Goal: Task Accomplishment & Management: Use online tool/utility

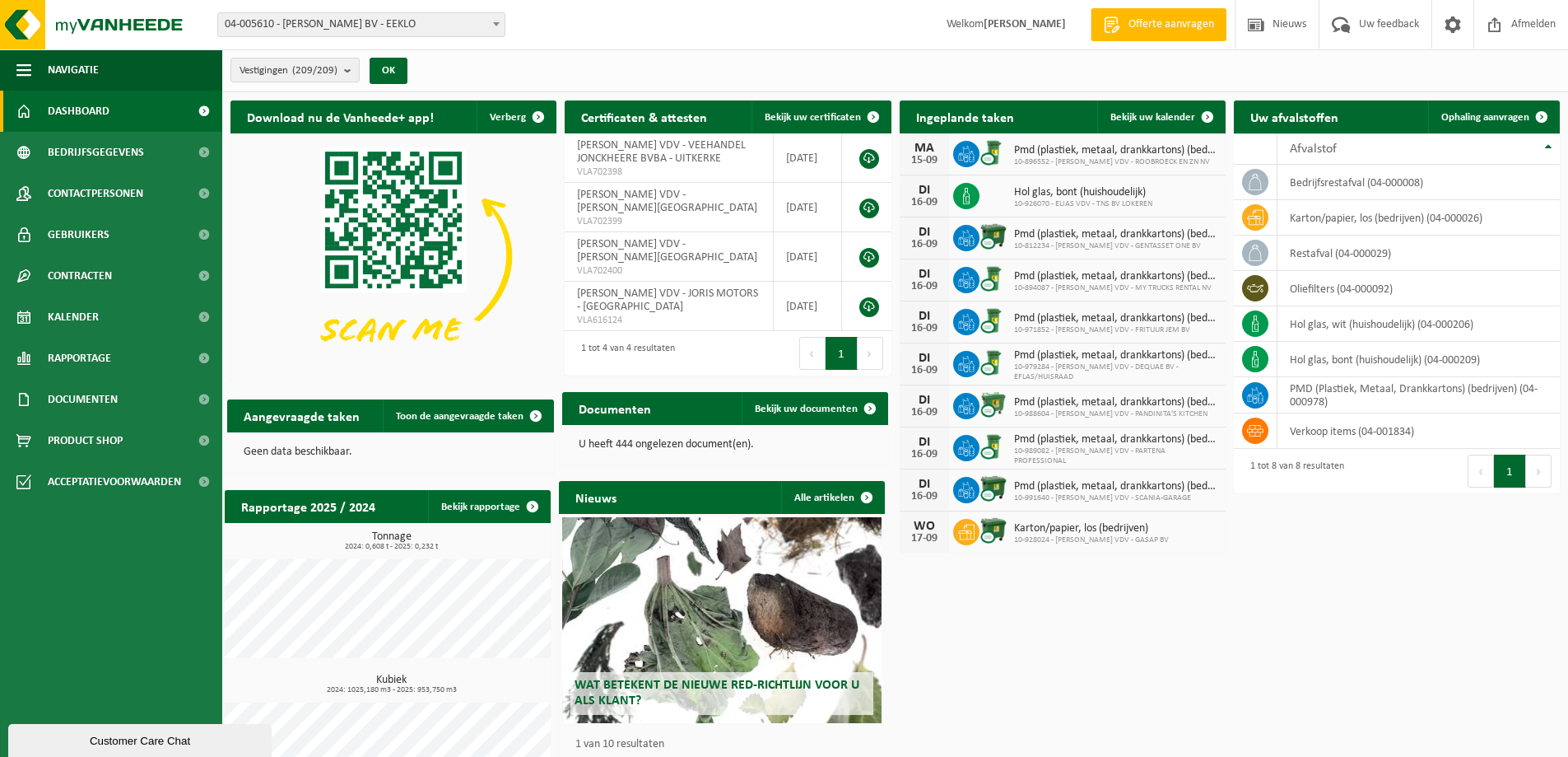
click at [499, 25] on b at bounding box center [495, 24] width 6 height 4
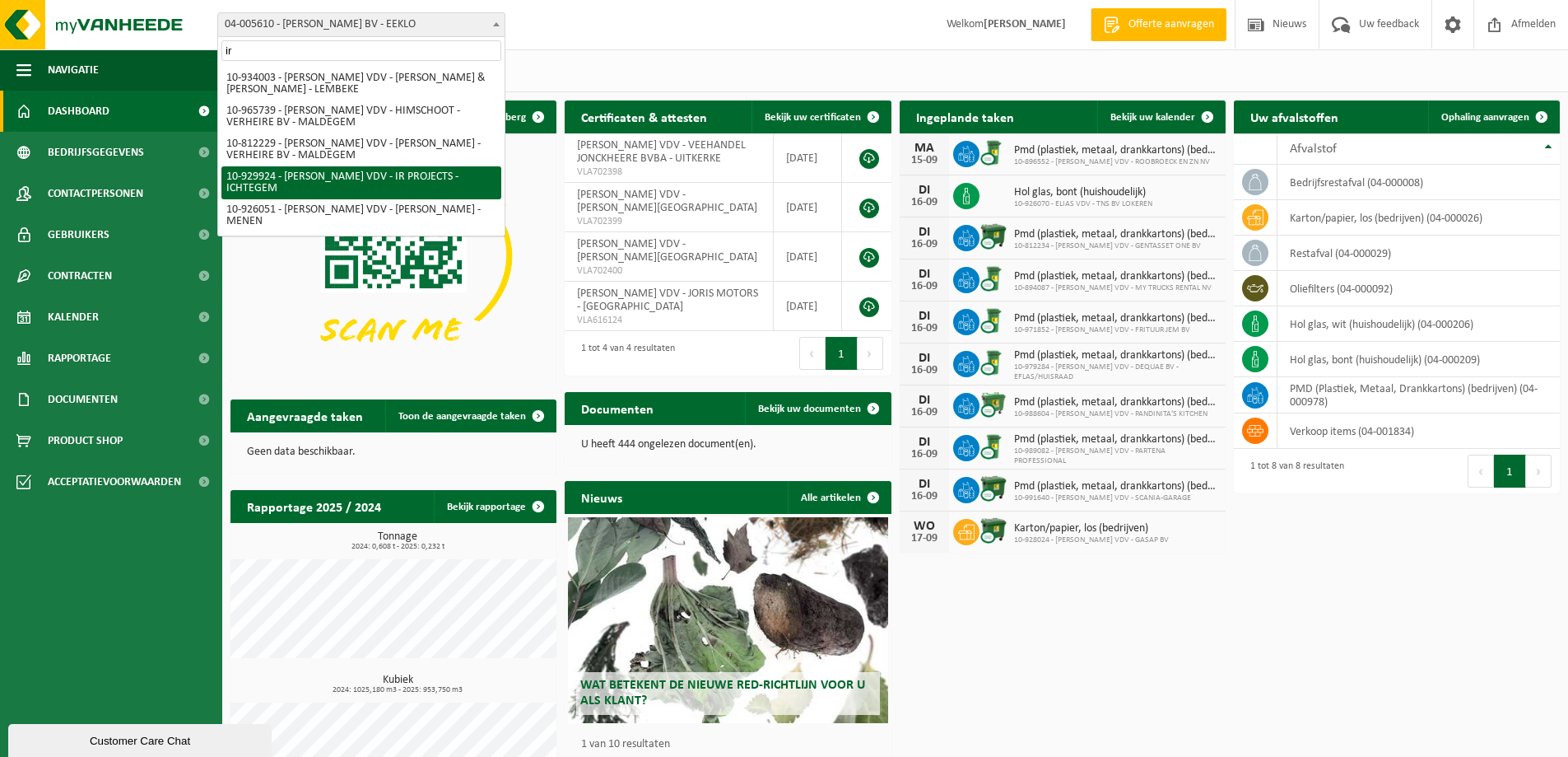
type input "ir"
select select "134156"
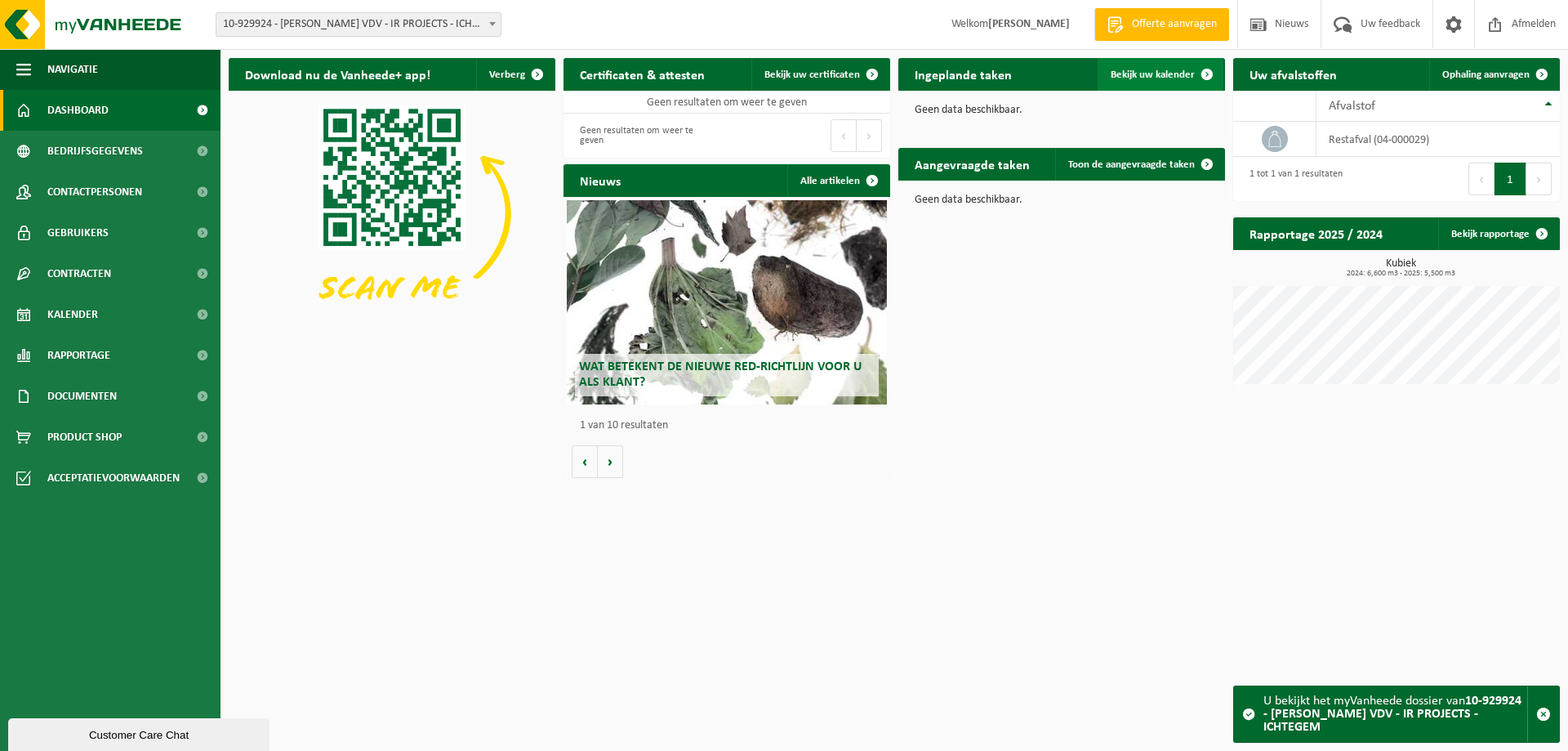
click at [1150, 69] on span "Bekijk uw kalender" at bounding box center [1153, 75] width 85 height 11
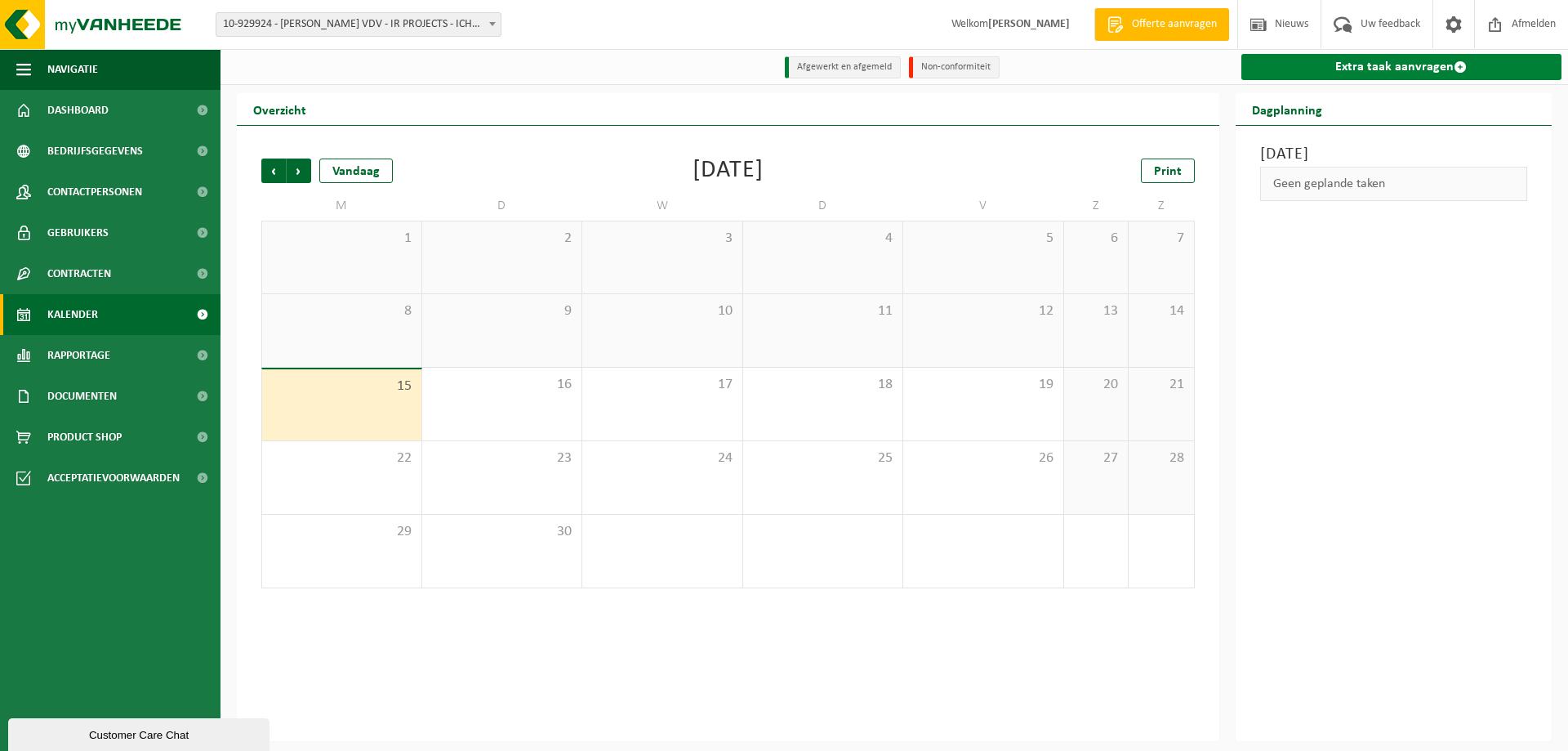
click at [1361, 63] on link "Extra taak aanvragen" at bounding box center [1402, 66] width 321 height 26
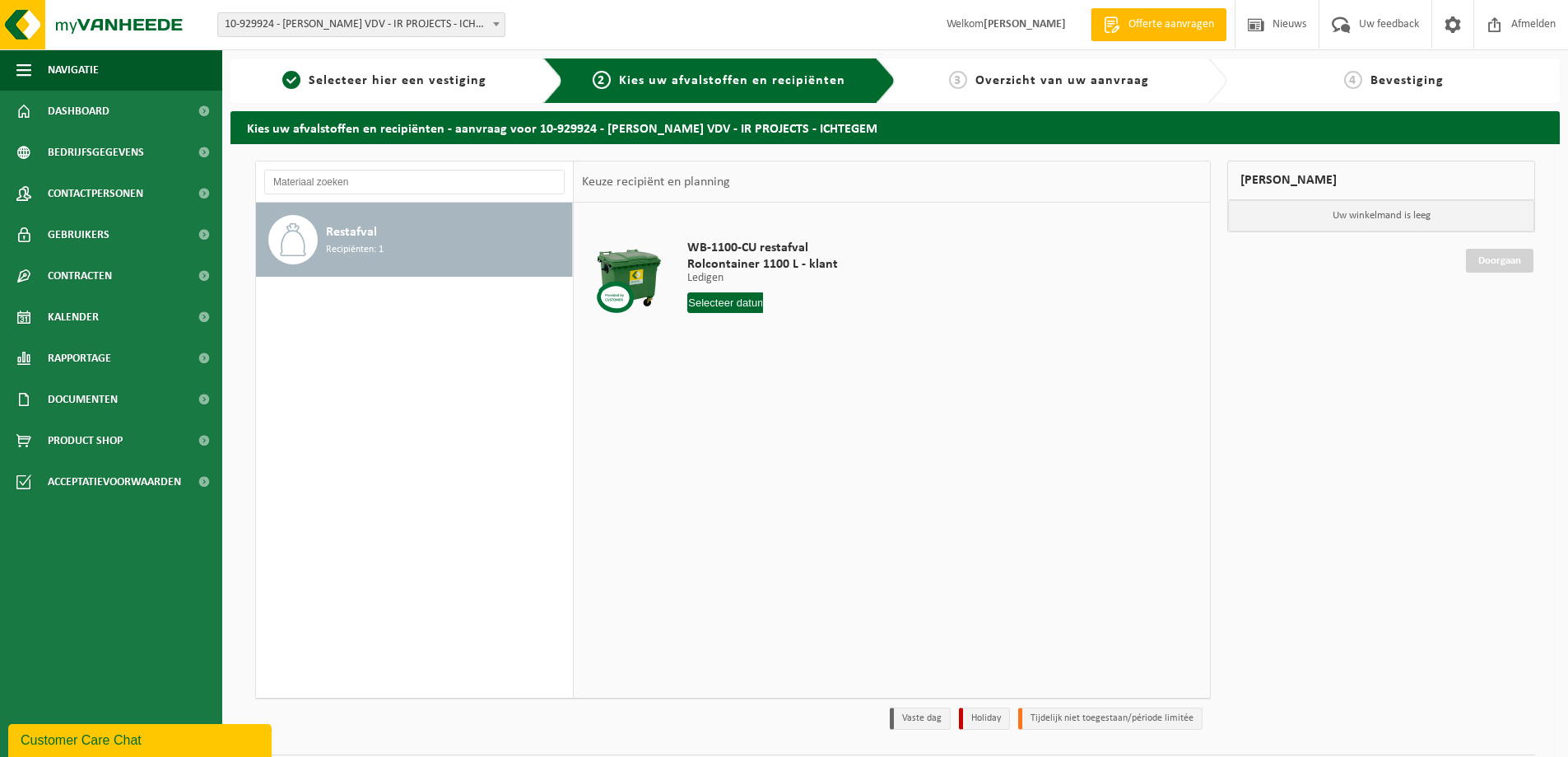
click at [744, 302] on input "text" at bounding box center [724, 302] width 76 height 20
click at [729, 449] on div "16" at bounding box center [731, 448] width 28 height 27
type input "Van 2025-09-16"
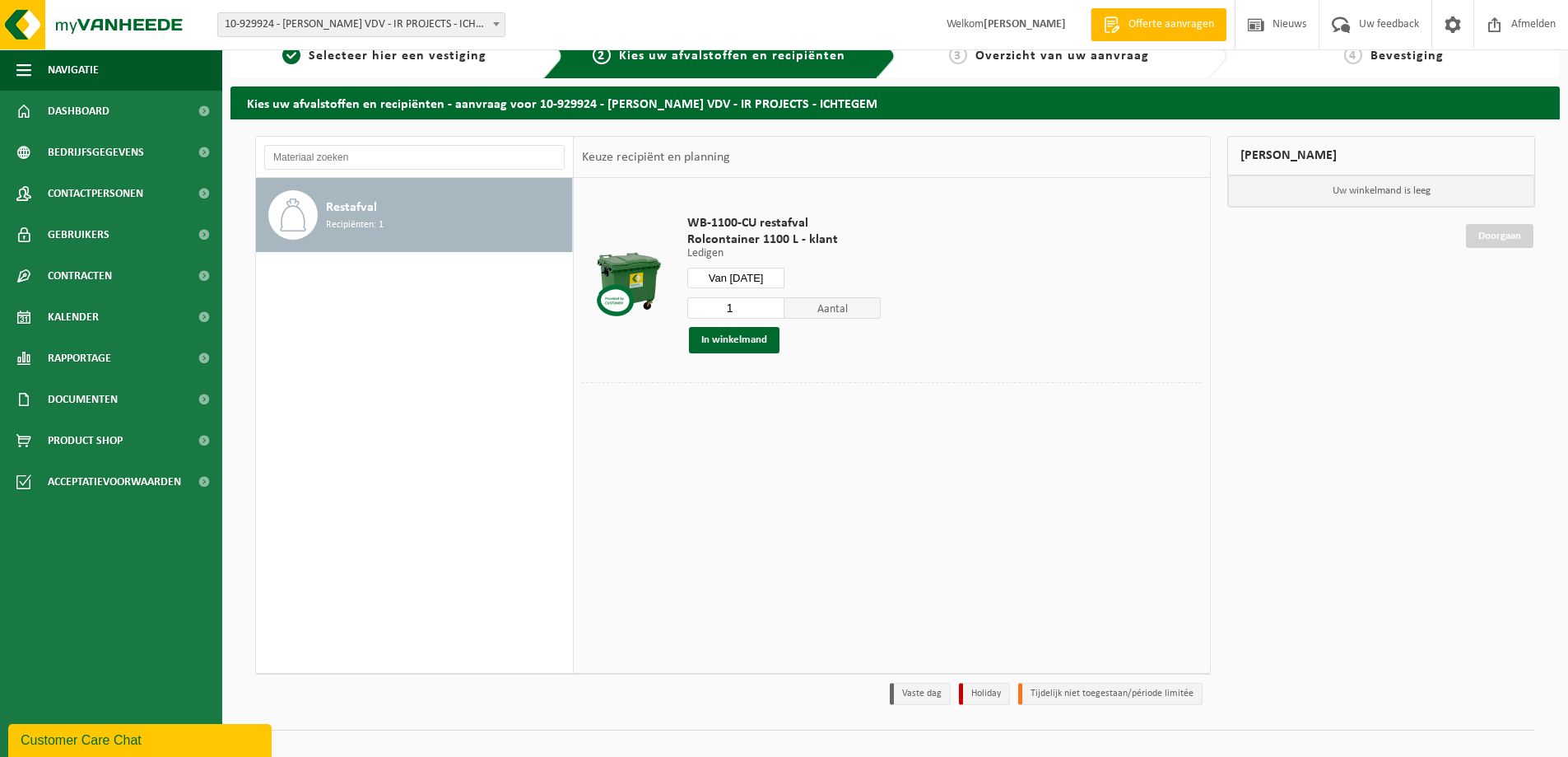
scroll to position [48, 0]
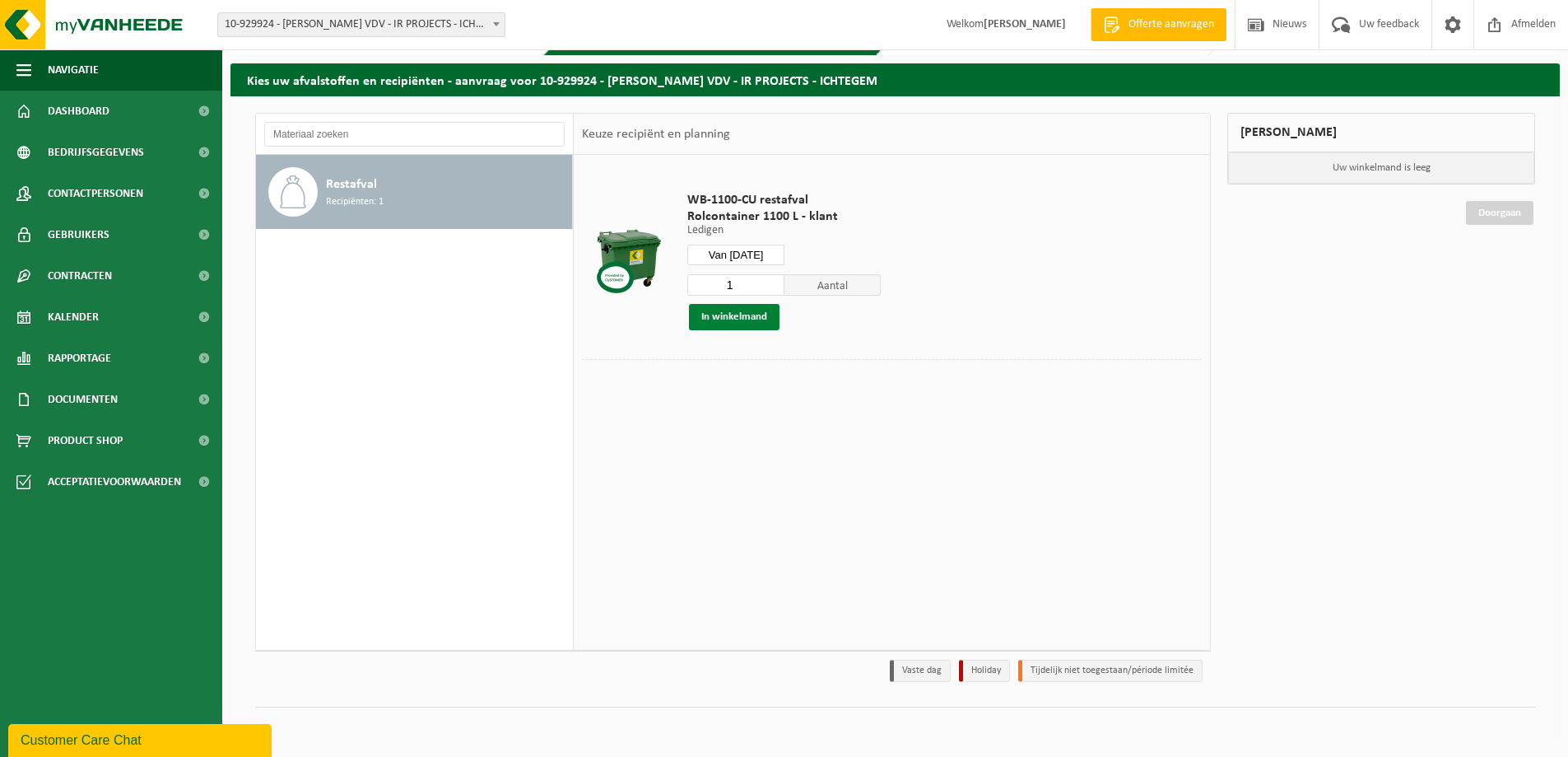
click at [745, 304] on button "In winkelmand" at bounding box center [734, 317] width 91 height 27
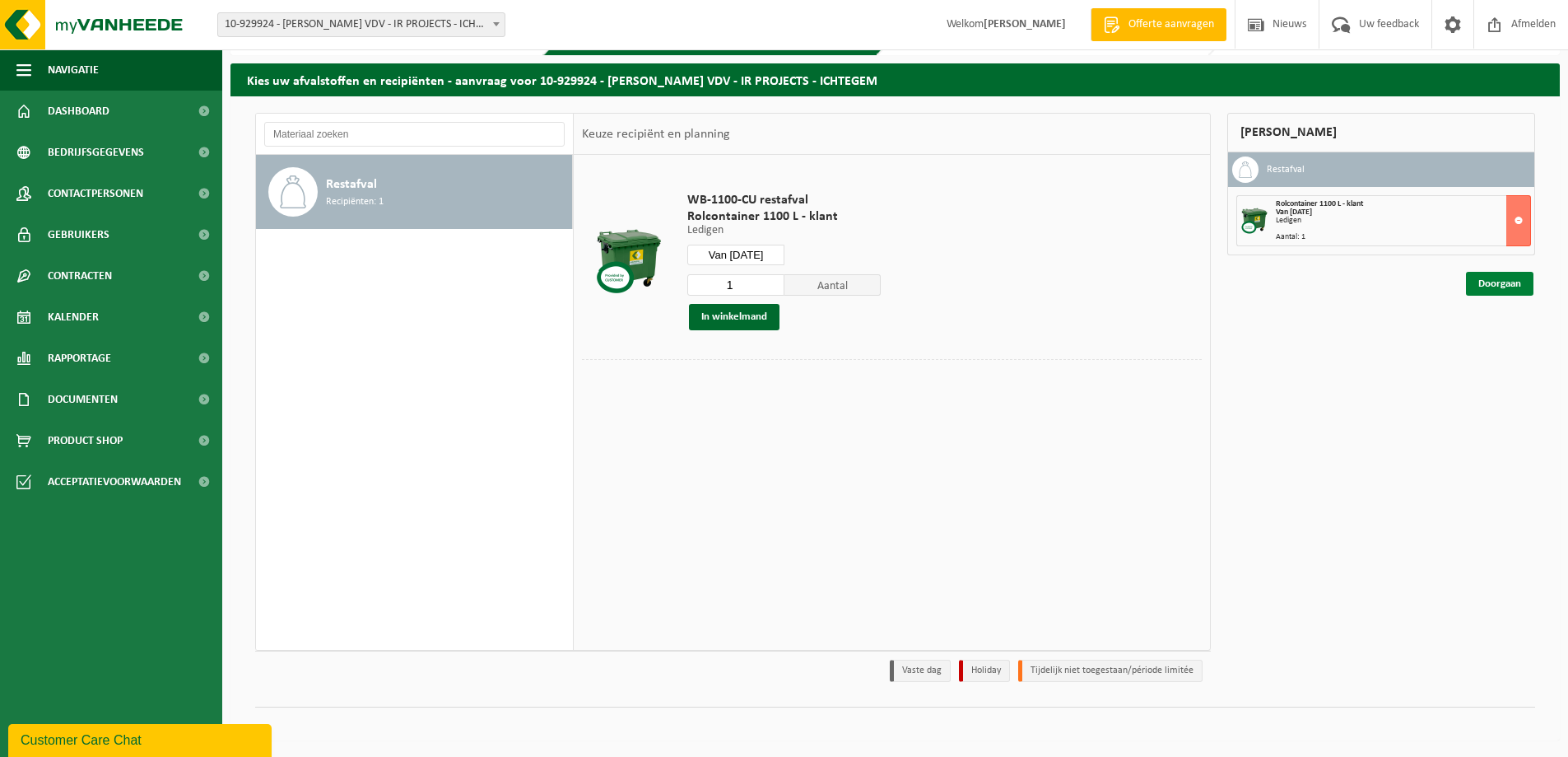
click at [1483, 281] on link "Doorgaan" at bounding box center [1499, 284] width 68 height 24
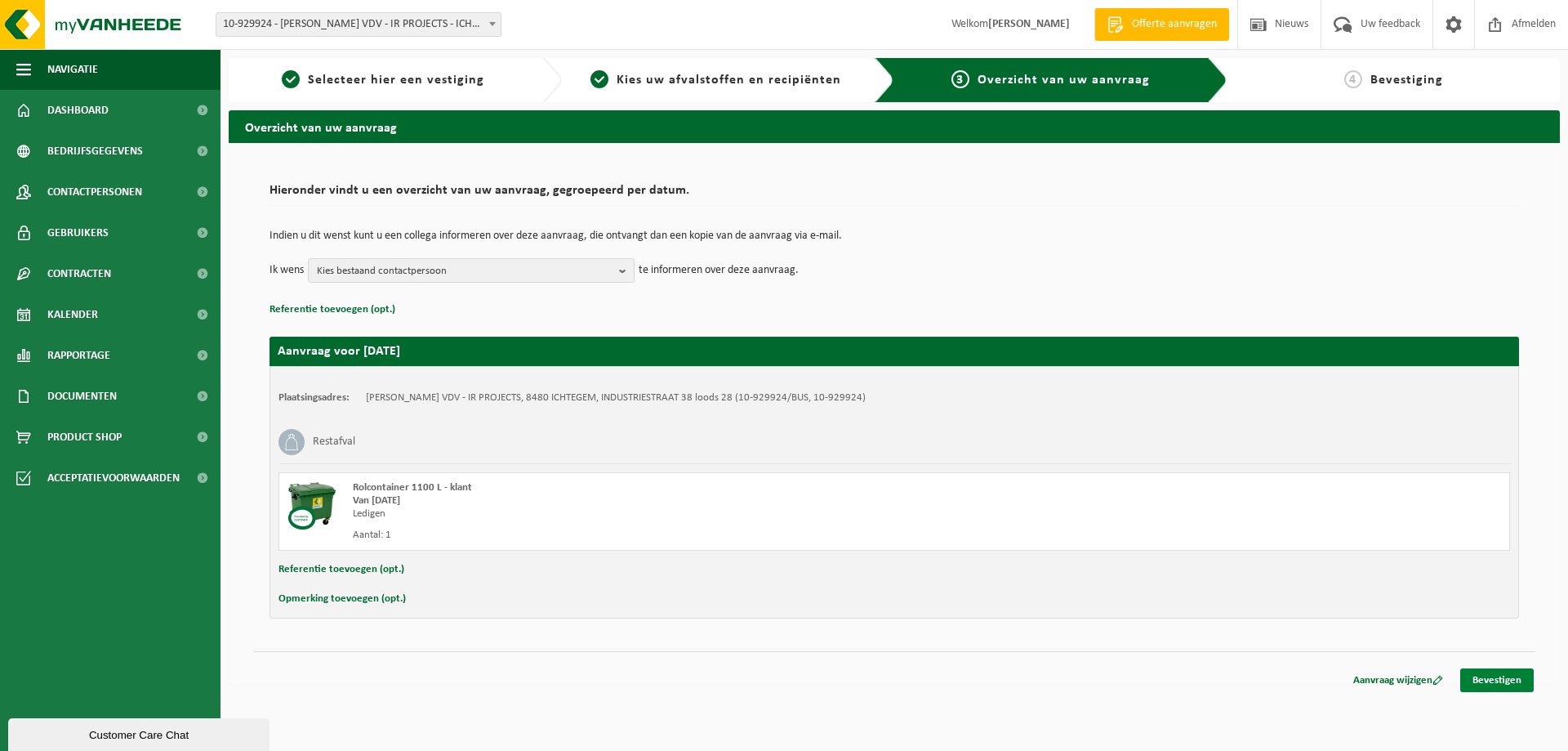
click at [1503, 681] on link "Bevestigen" at bounding box center [1497, 680] width 74 height 24
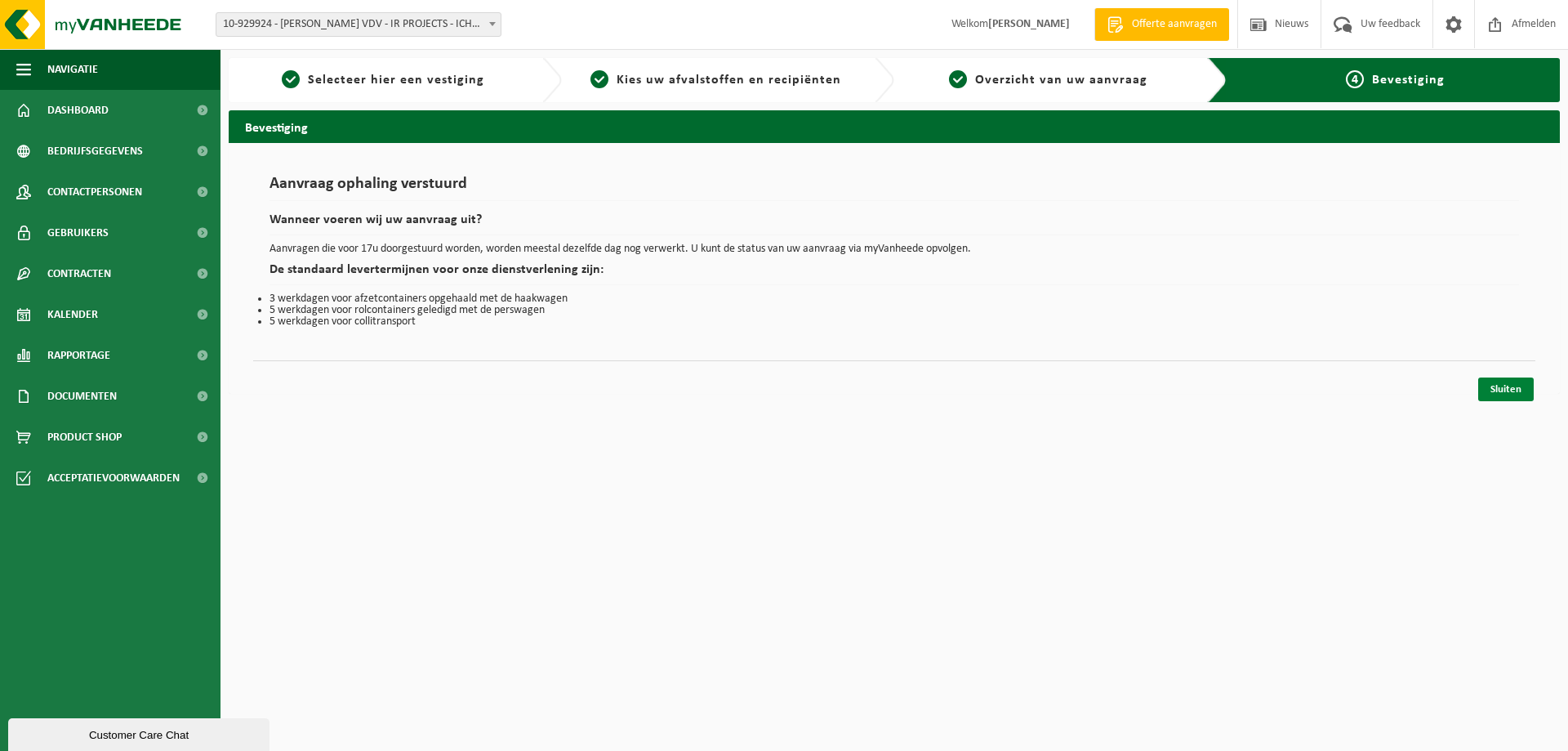
click at [1515, 396] on link "Sluiten" at bounding box center [1506, 389] width 55 height 24
